Goal: Obtain resource: Obtain resource

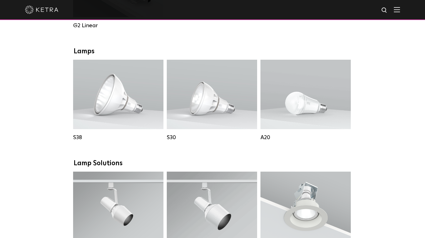
scroll to position [389, 0]
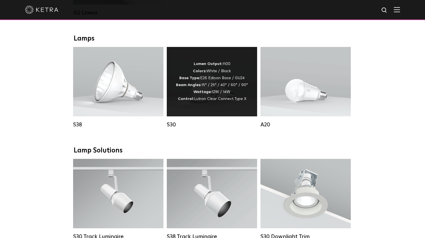
click at [218, 92] on div "Lumen Output: 1100 Colors: White / Black Base Type: E26 Edison Base / GU24 Beam…" at bounding box center [212, 82] width 72 height 42
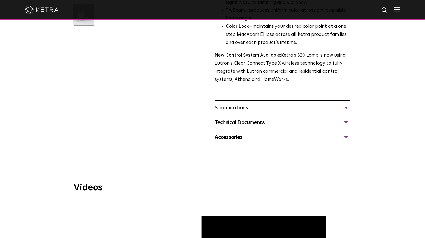
scroll to position [194, 0]
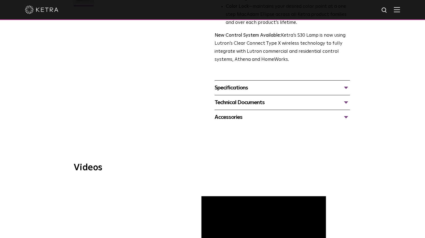
click at [347, 86] on div "Specifications" at bounding box center [282, 87] width 135 height 9
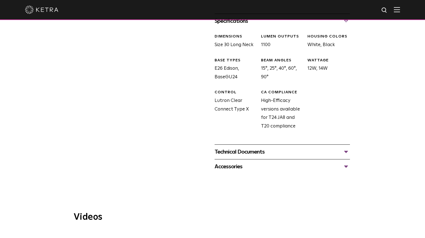
scroll to position [278, 0]
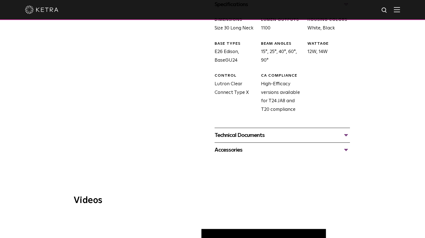
click at [348, 135] on div "Technical Documents" at bounding box center [282, 135] width 135 height 9
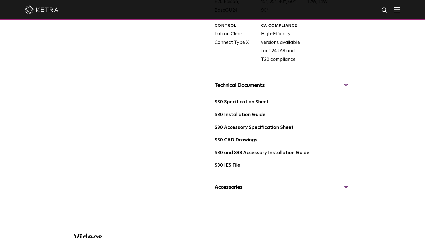
scroll to position [333, 0]
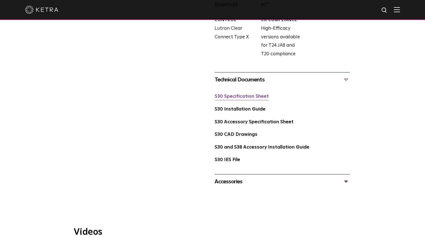
click at [245, 98] on link "S30 Specification Sheet" at bounding box center [242, 96] width 54 height 5
